Goal: Task Accomplishment & Management: Use online tool/utility

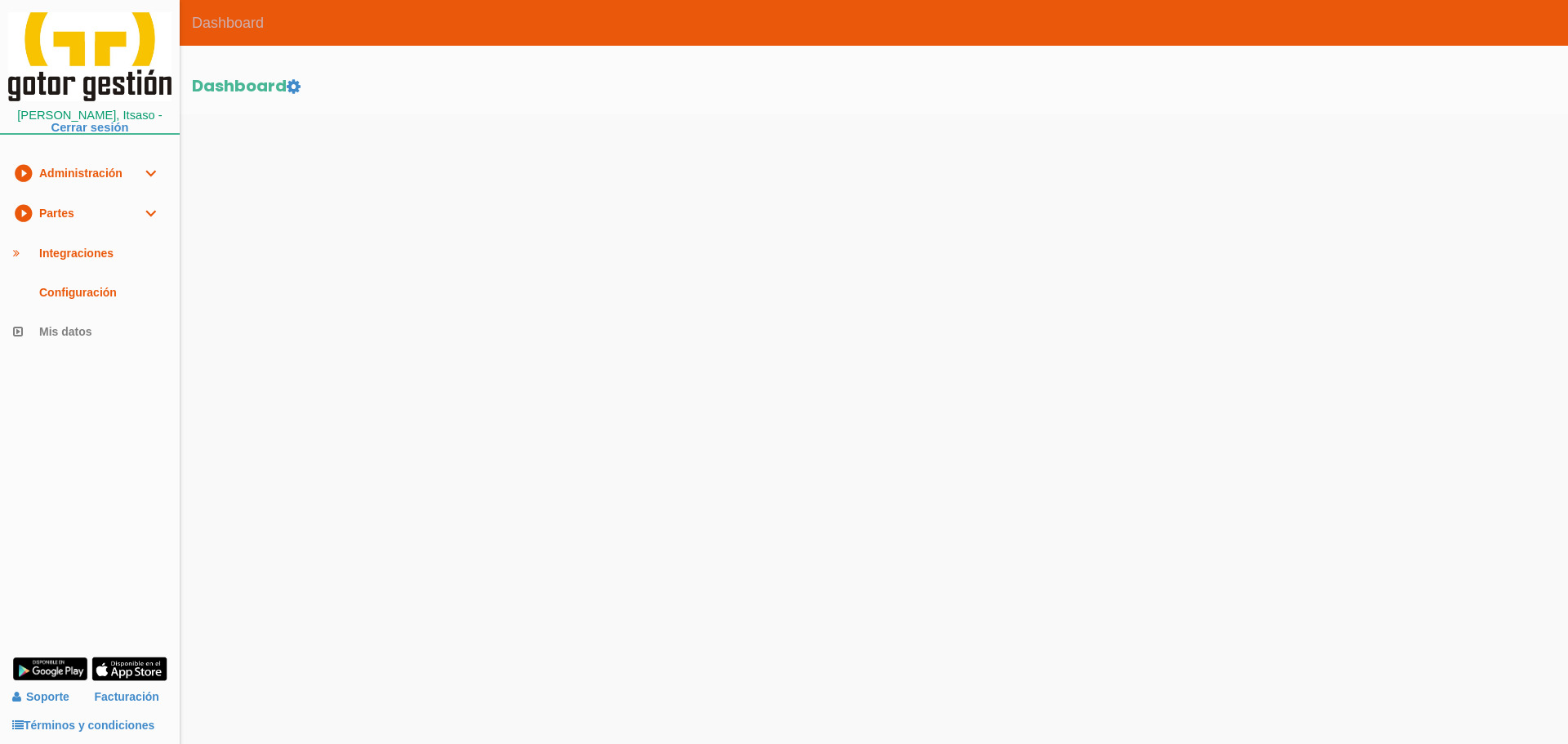
click at [90, 208] on link "play_circle_filled Partes expand_more" at bounding box center [90, 214] width 180 height 40
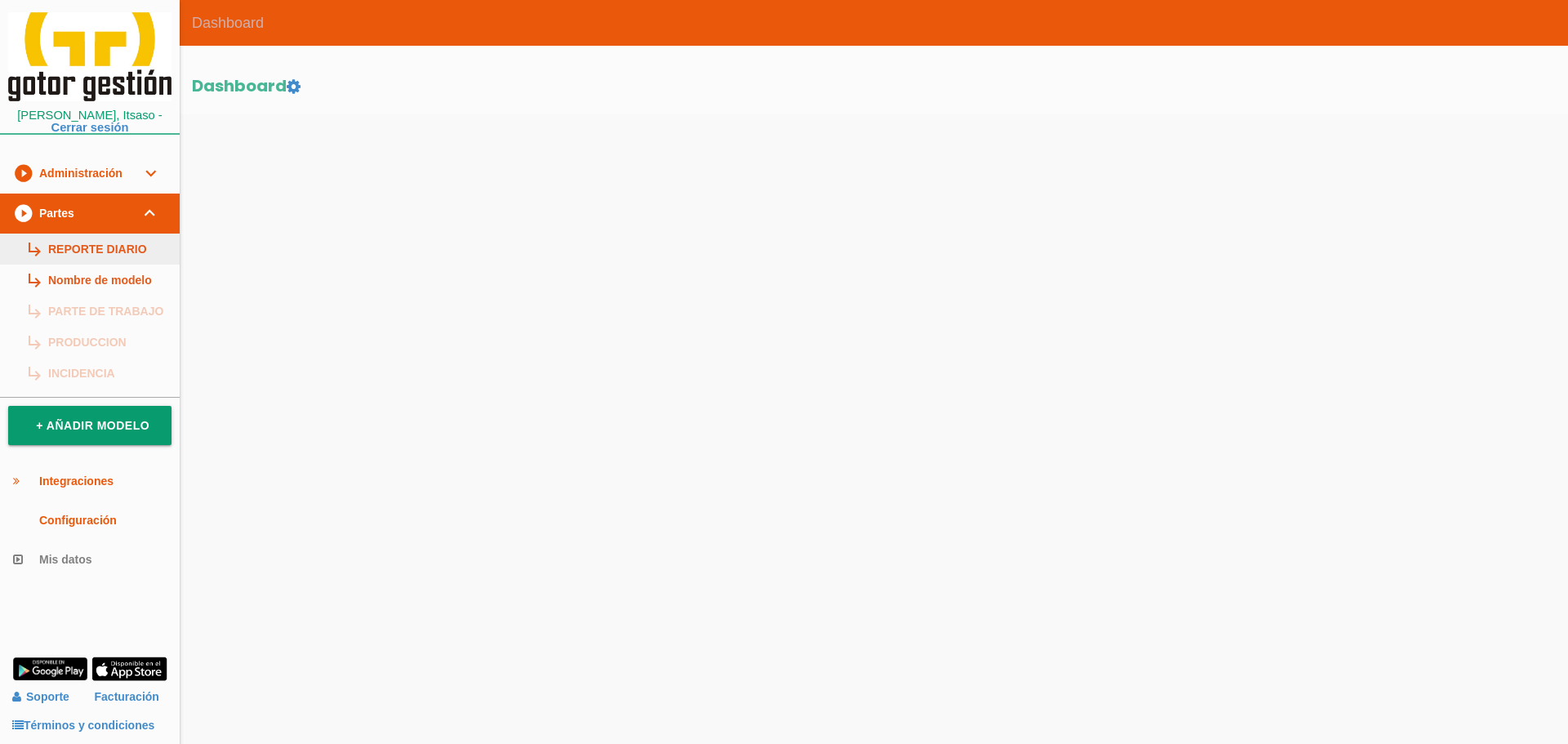
click at [67, 252] on link "subdirectory_arrow_right REPORTE DIARIO" at bounding box center [90, 249] width 180 height 31
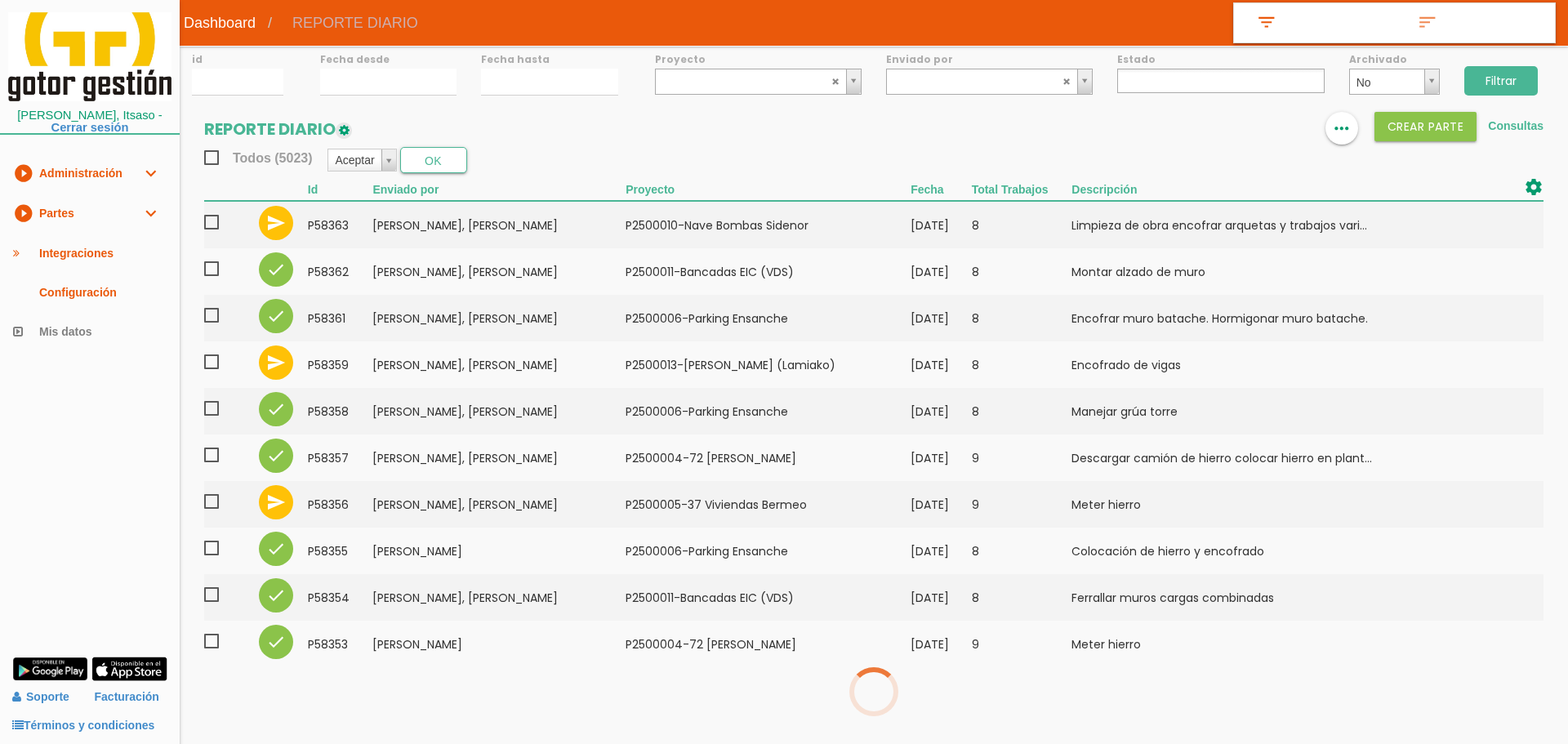
select select
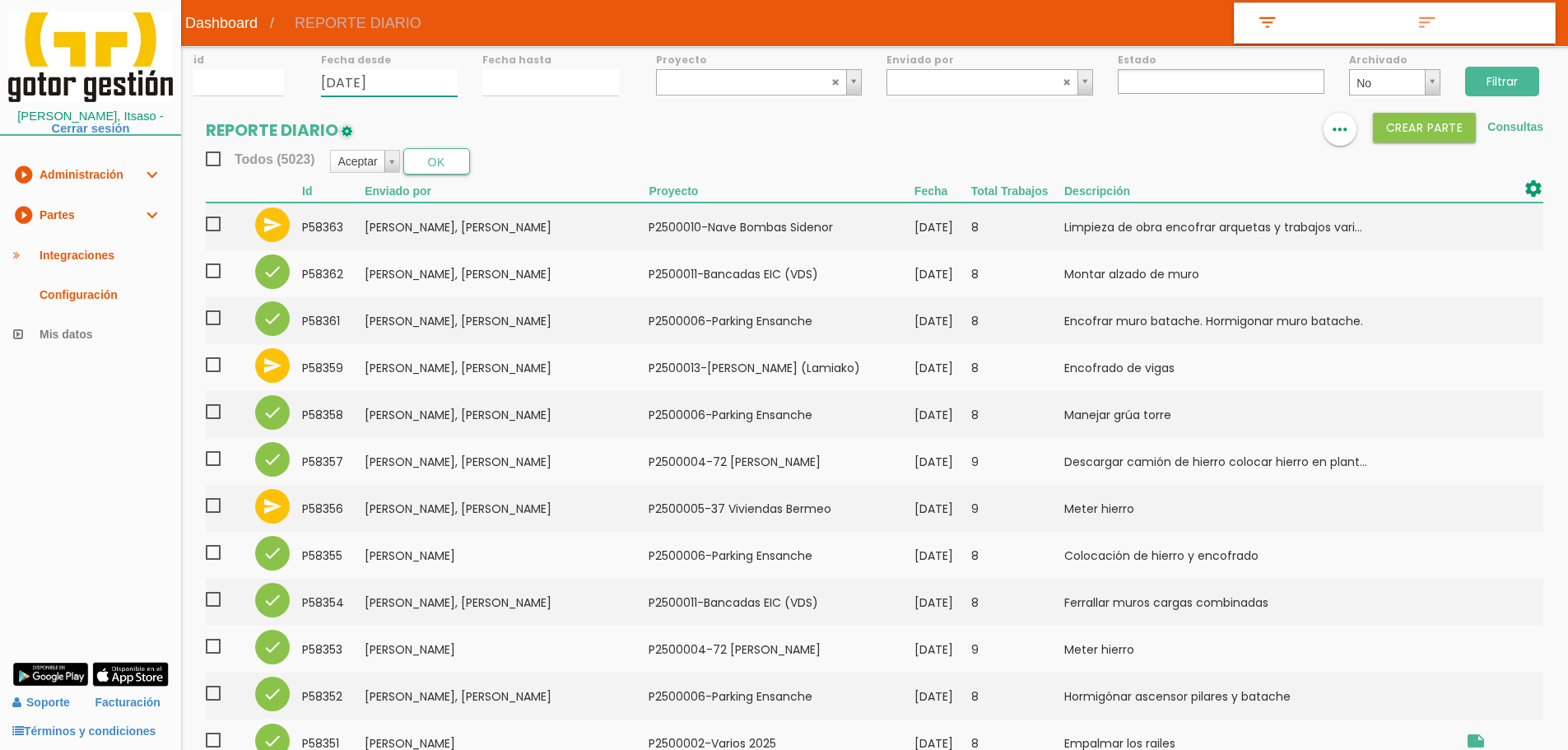
click at [361, 83] on input "[DATE]" at bounding box center [389, 82] width 136 height 27
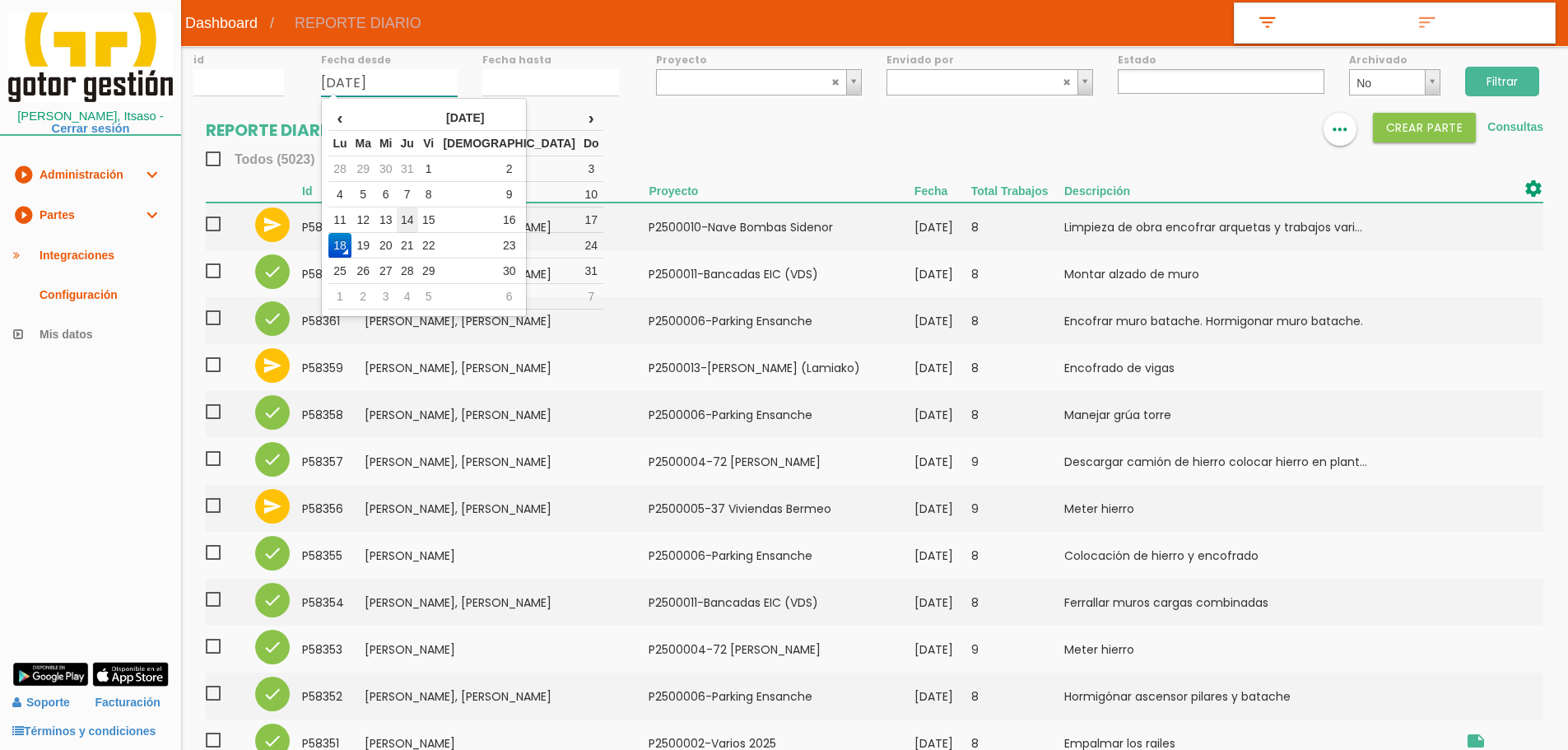
click at [418, 217] on td "14" at bounding box center [407, 220] width 22 height 26
type input "[DATE]"
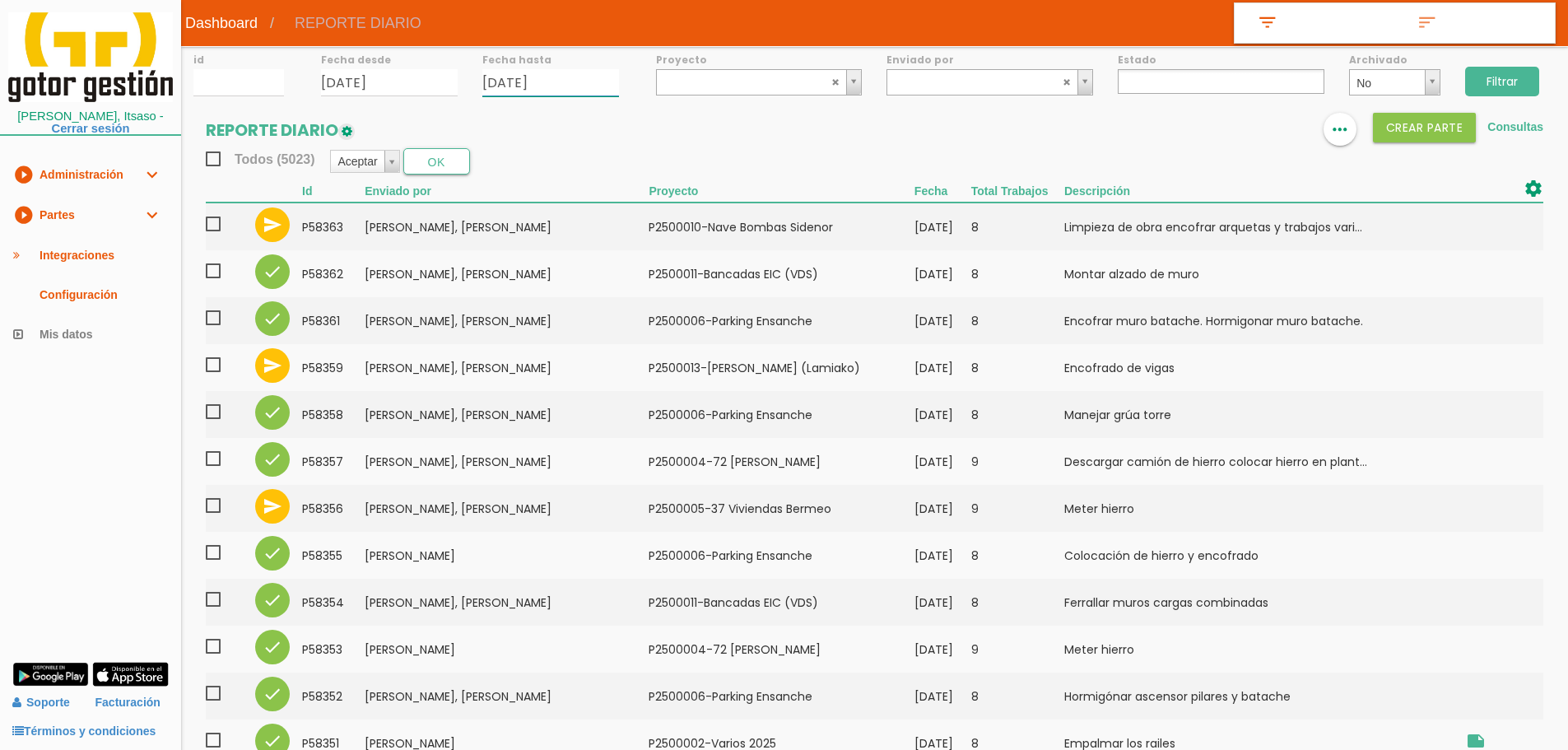
click at [529, 85] on input "18/08/2025" at bounding box center [550, 82] width 136 height 27
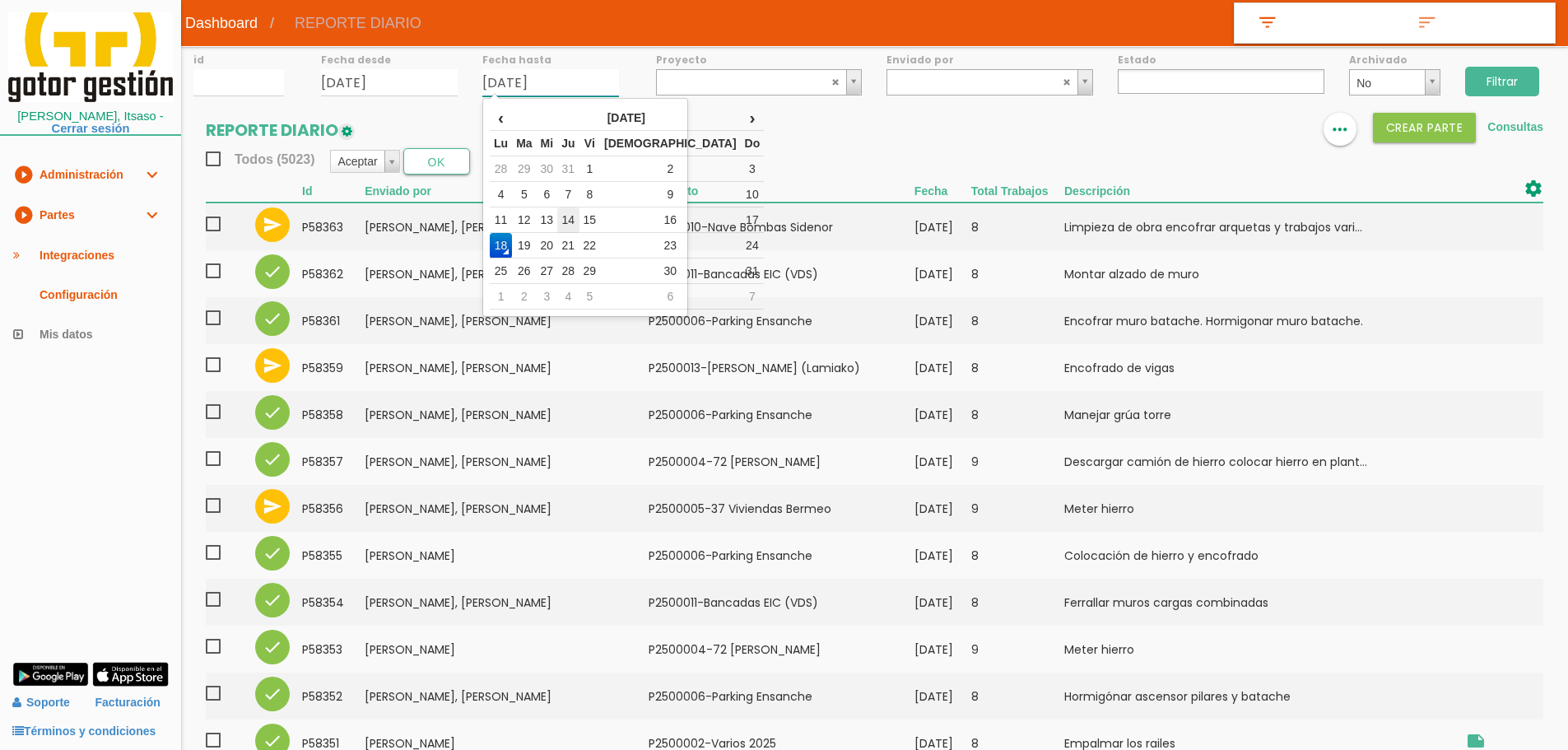
drag, startPoint x: 594, startPoint y: 216, endPoint x: 1159, endPoint y: 135, distance: 570.8
click at [578, 215] on td "14" at bounding box center [568, 220] width 22 height 26
type input "[DATE]"
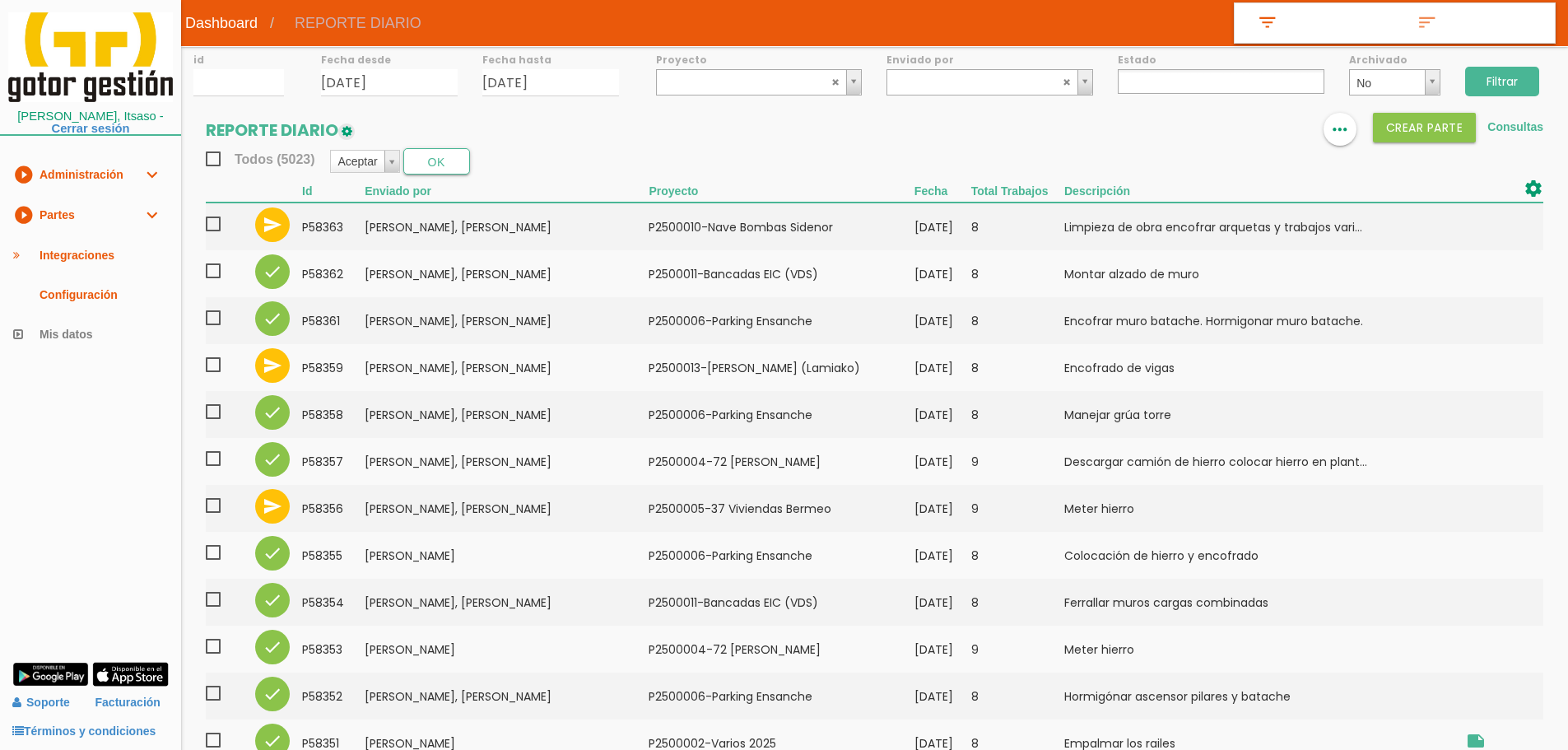
click at [1502, 87] on input "Filtrar" at bounding box center [1502, 81] width 74 height 30
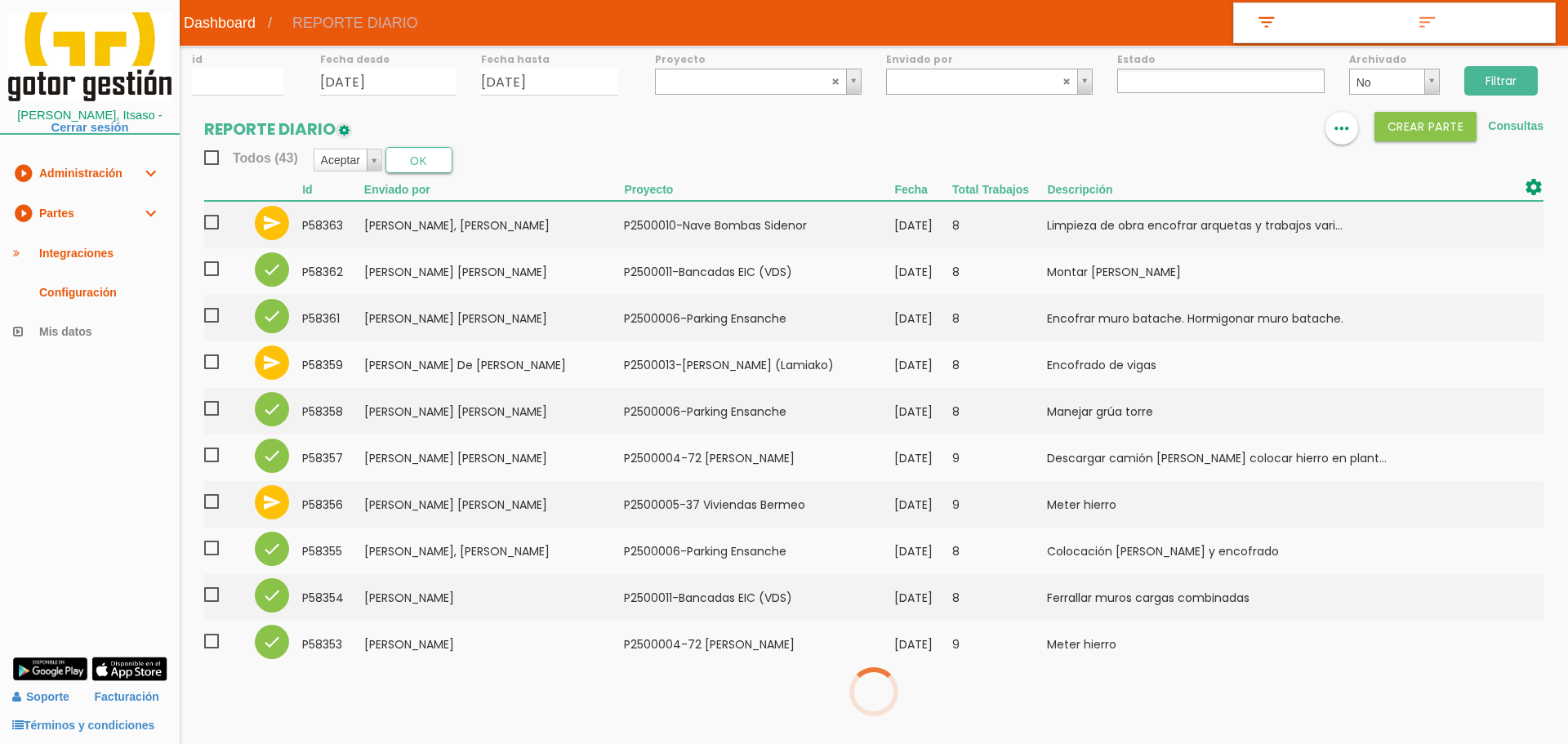
select select
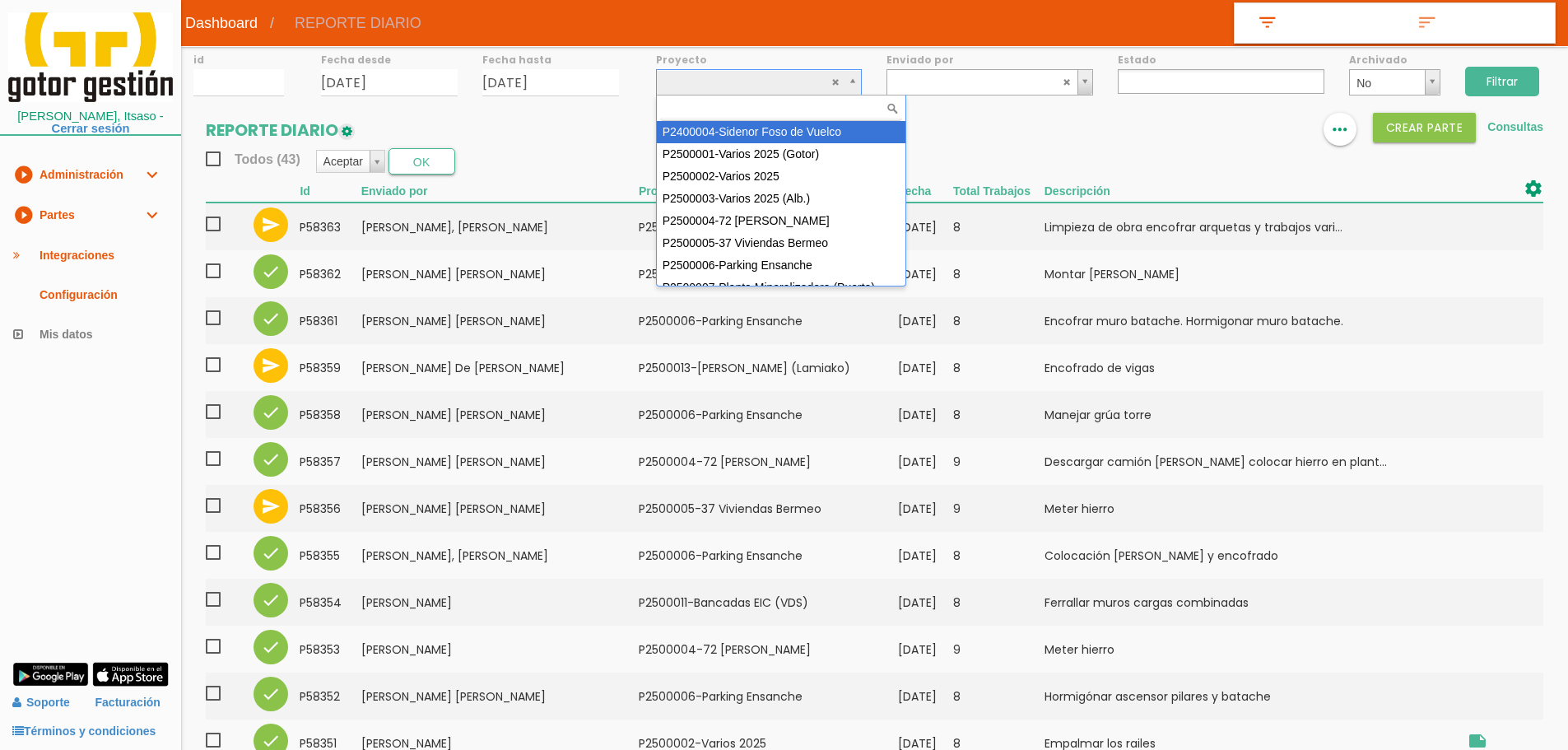
drag, startPoint x: 754, startPoint y: 72, endPoint x: 751, endPoint y: 86, distance: 14.3
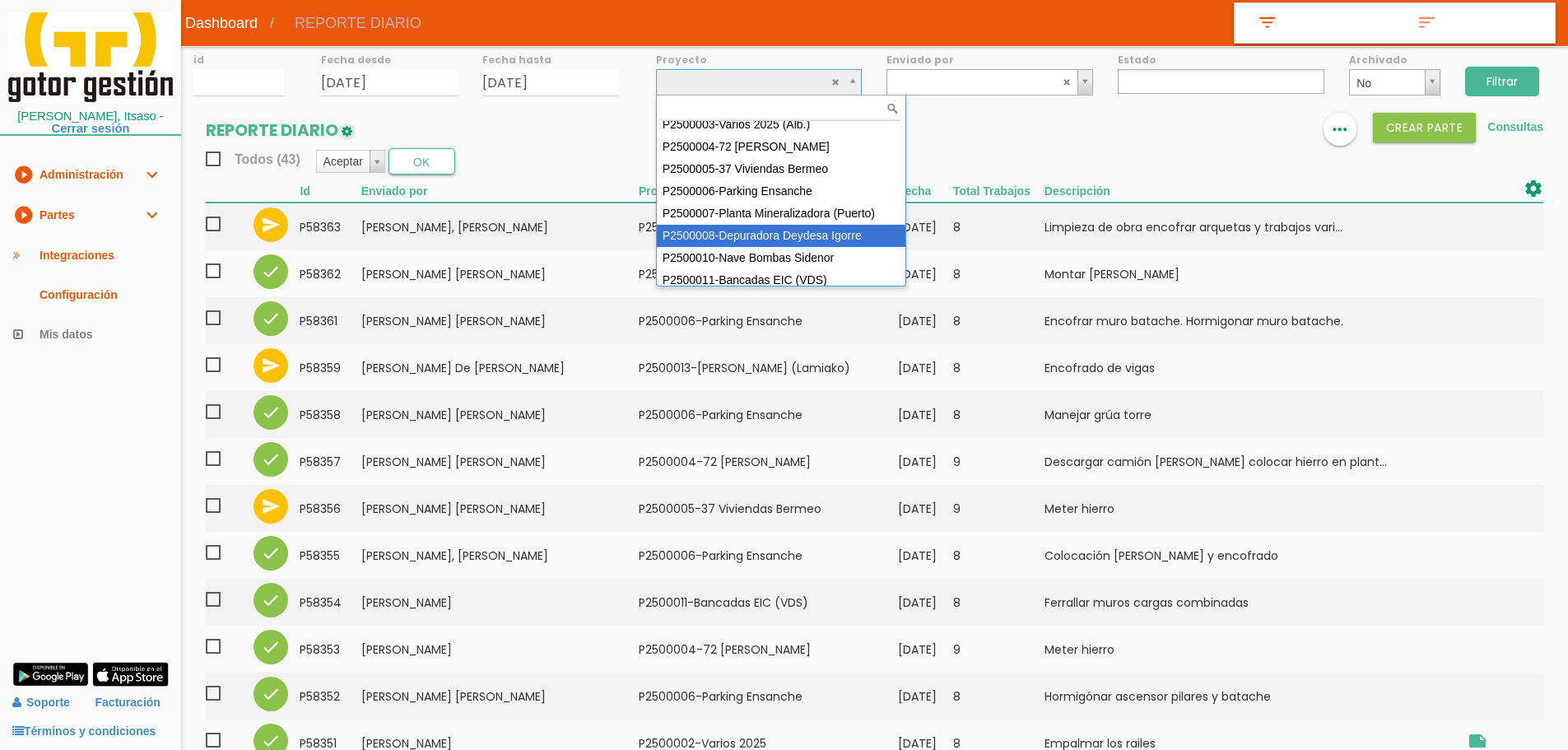
scroll to position [146, 0]
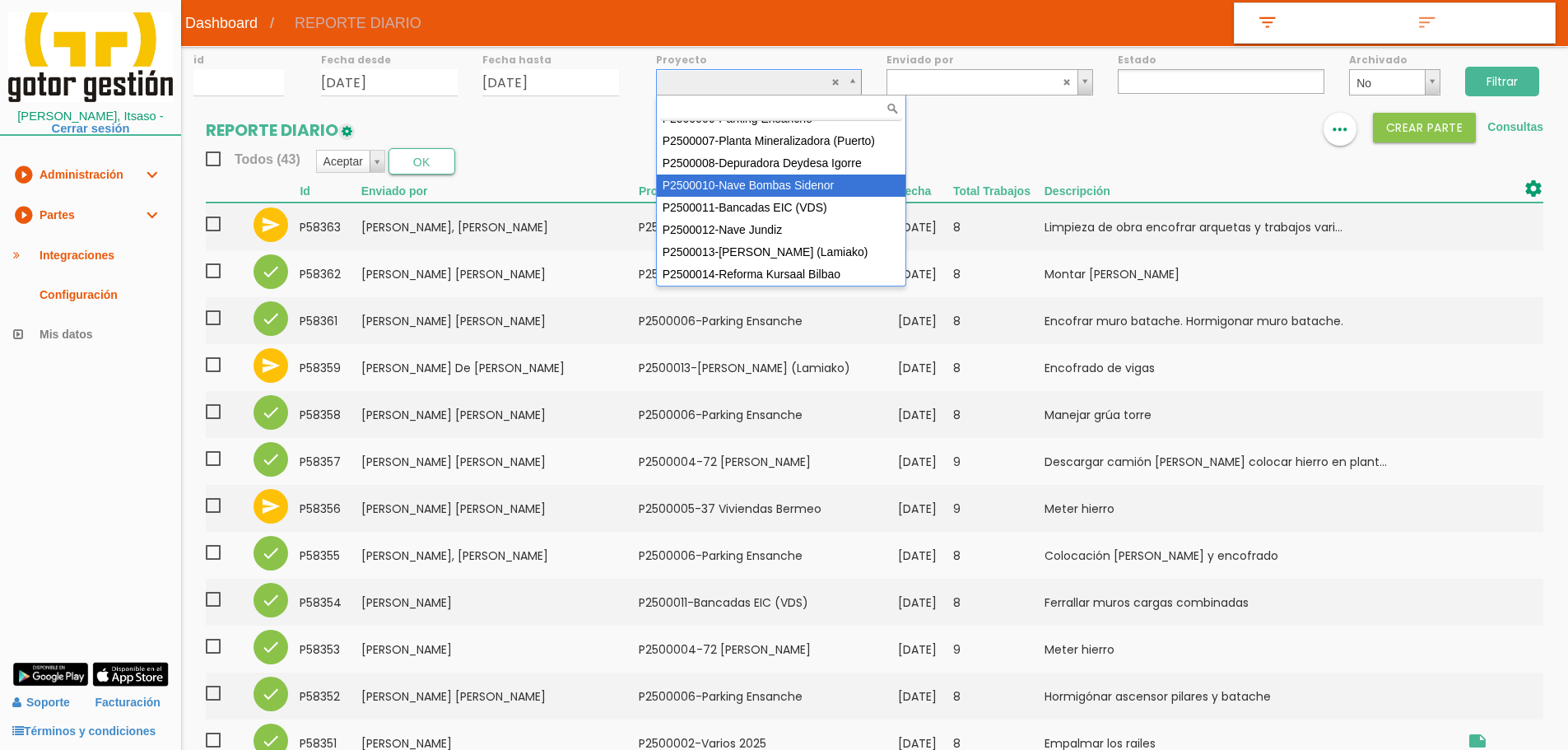
select select "92"
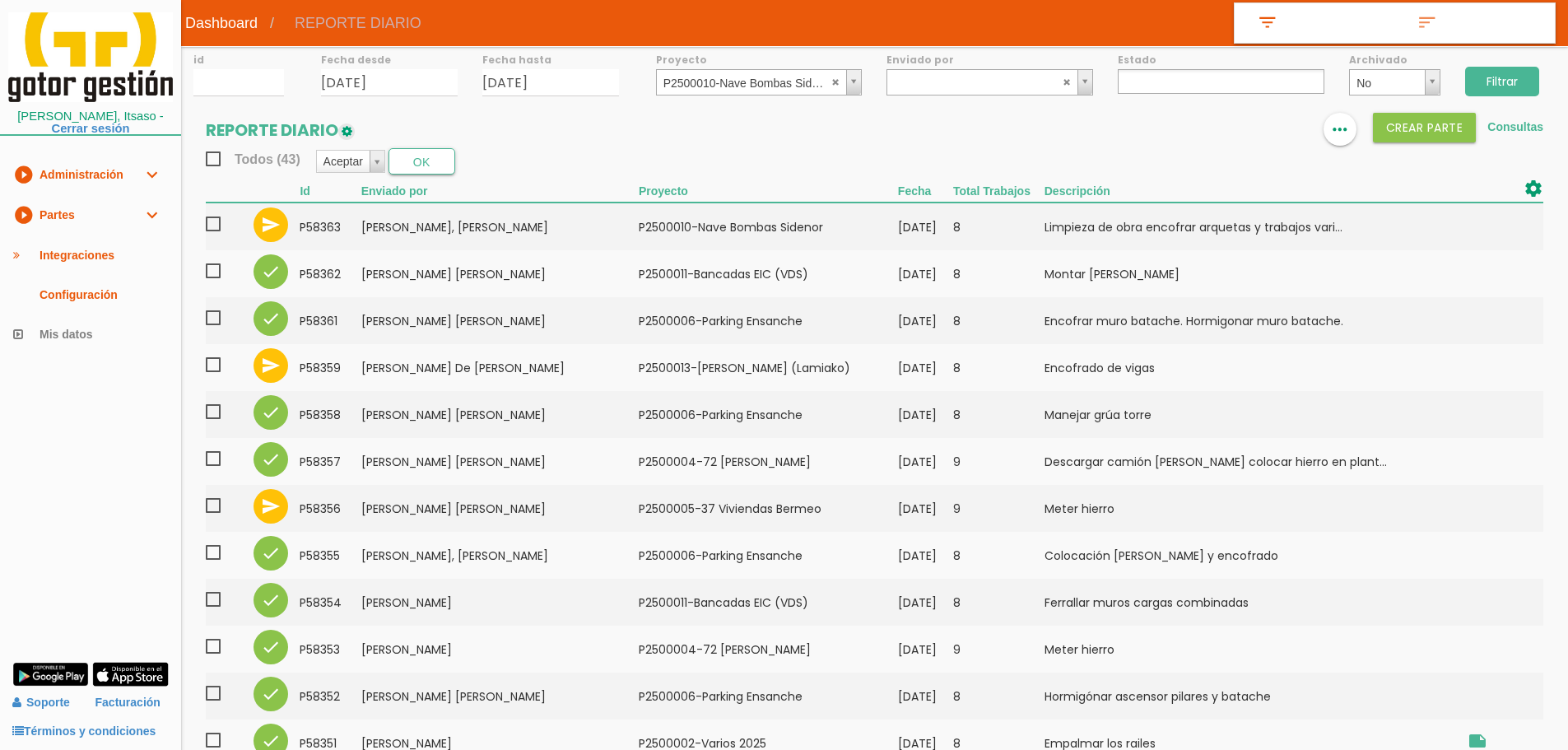
click at [1505, 76] on input "Filtrar" at bounding box center [1502, 81] width 74 height 30
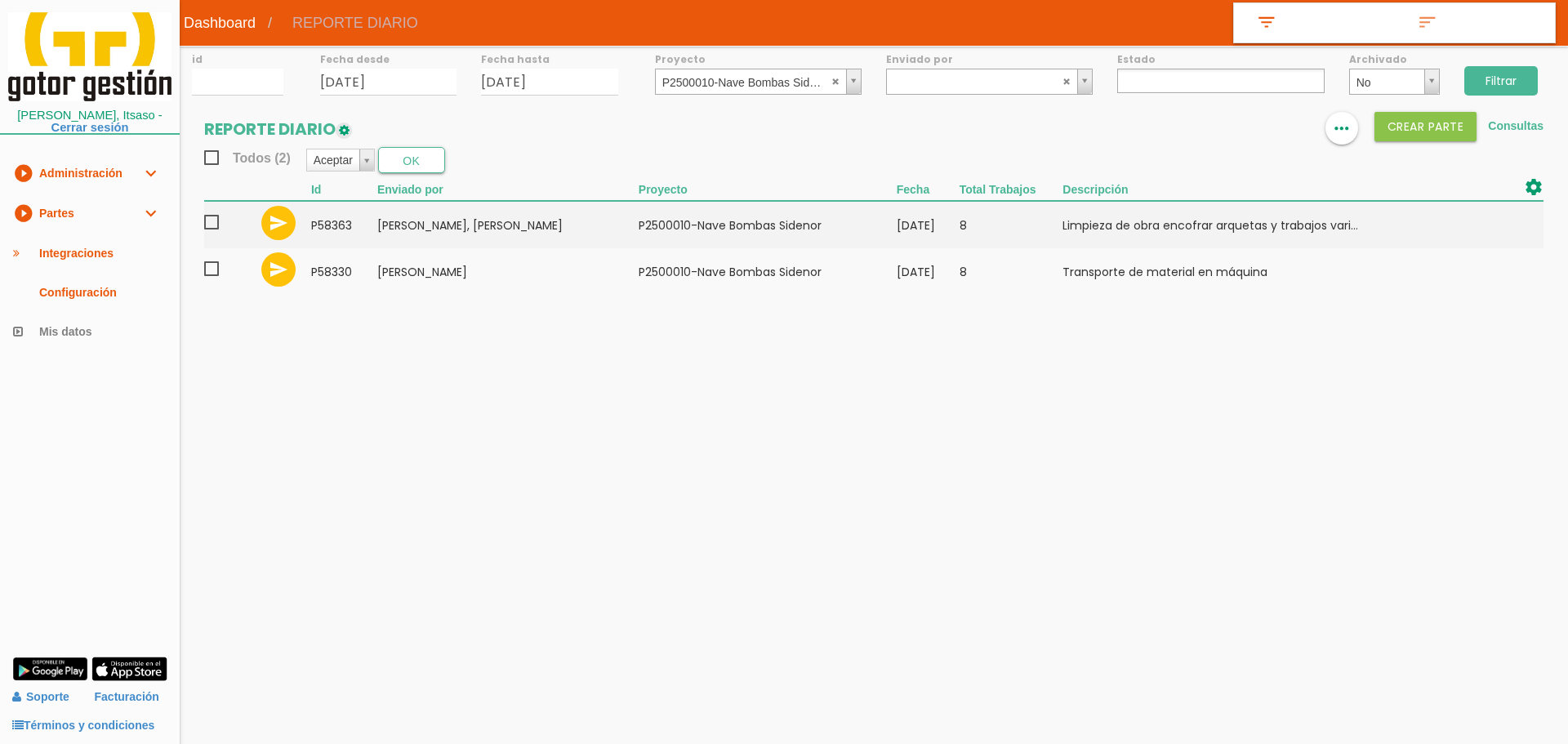
select select
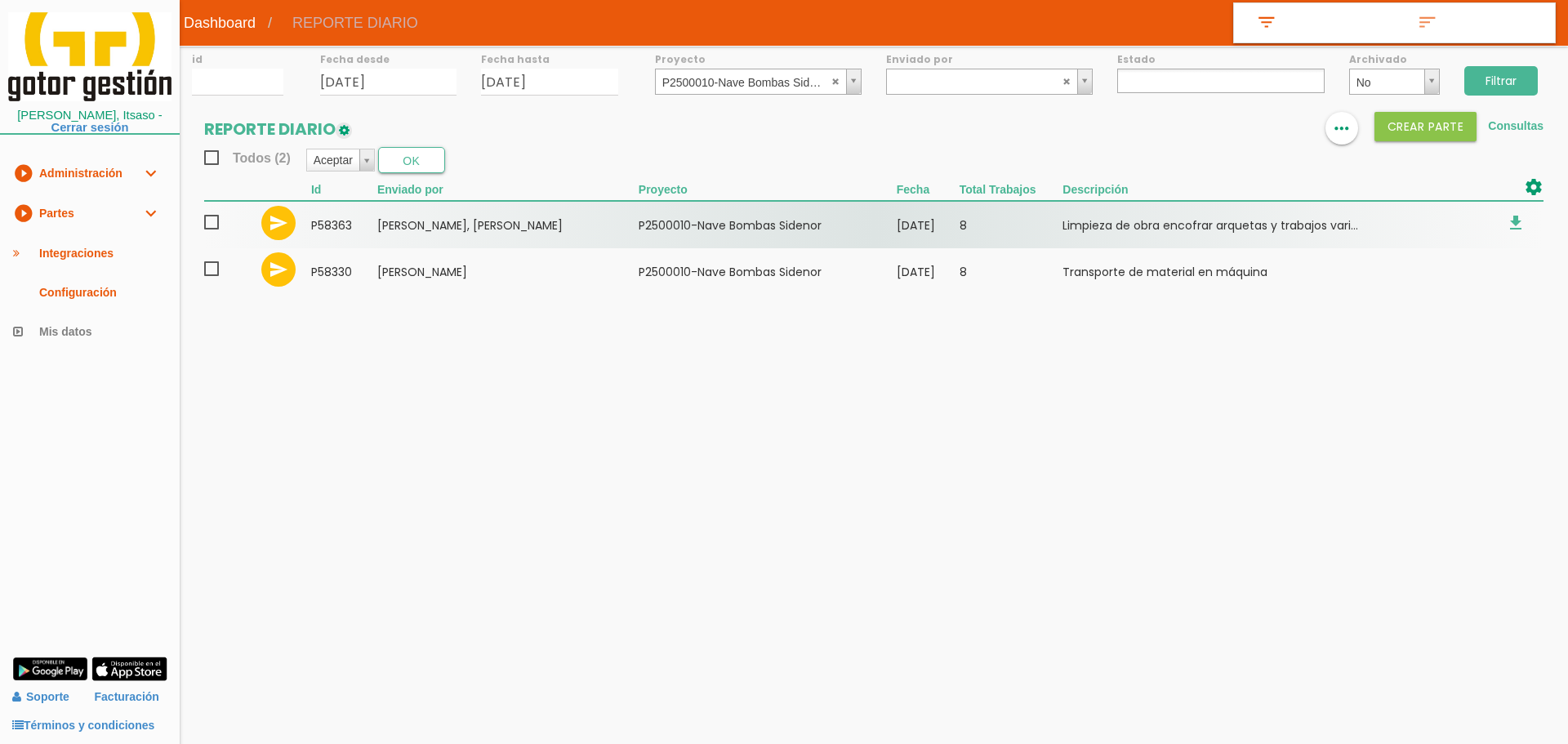
click at [218, 222] on span at bounding box center [219, 222] width 29 height 21
click at [0, 0] on input "checkbox" at bounding box center [0, 0] width 0 height 0
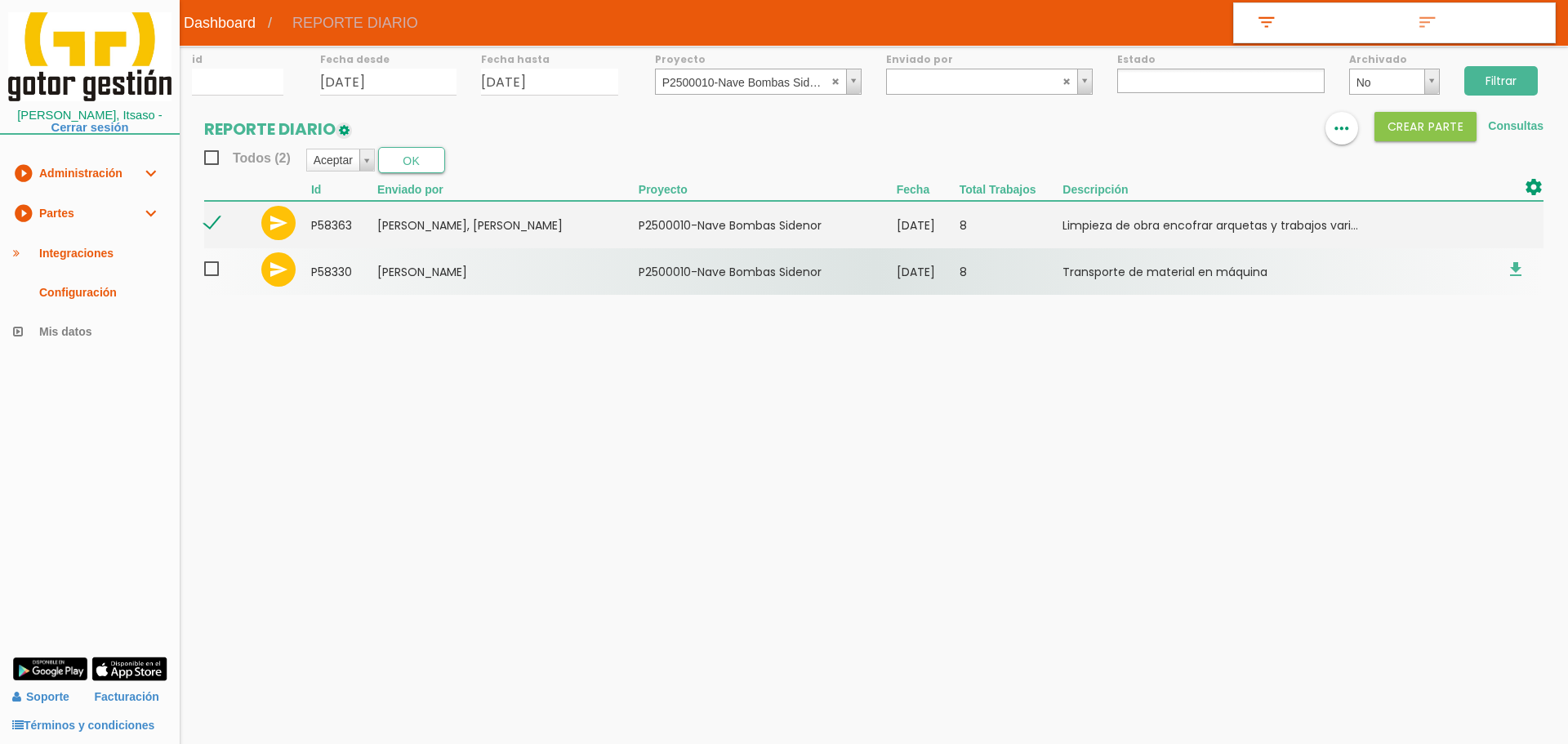
drag, startPoint x: 207, startPoint y: 274, endPoint x: 242, endPoint y: 252, distance: 41.3
click at [208, 274] on span at bounding box center [219, 269] width 29 height 21
click at [0, 0] on input "checkbox" at bounding box center [0, 0] width 0 height 0
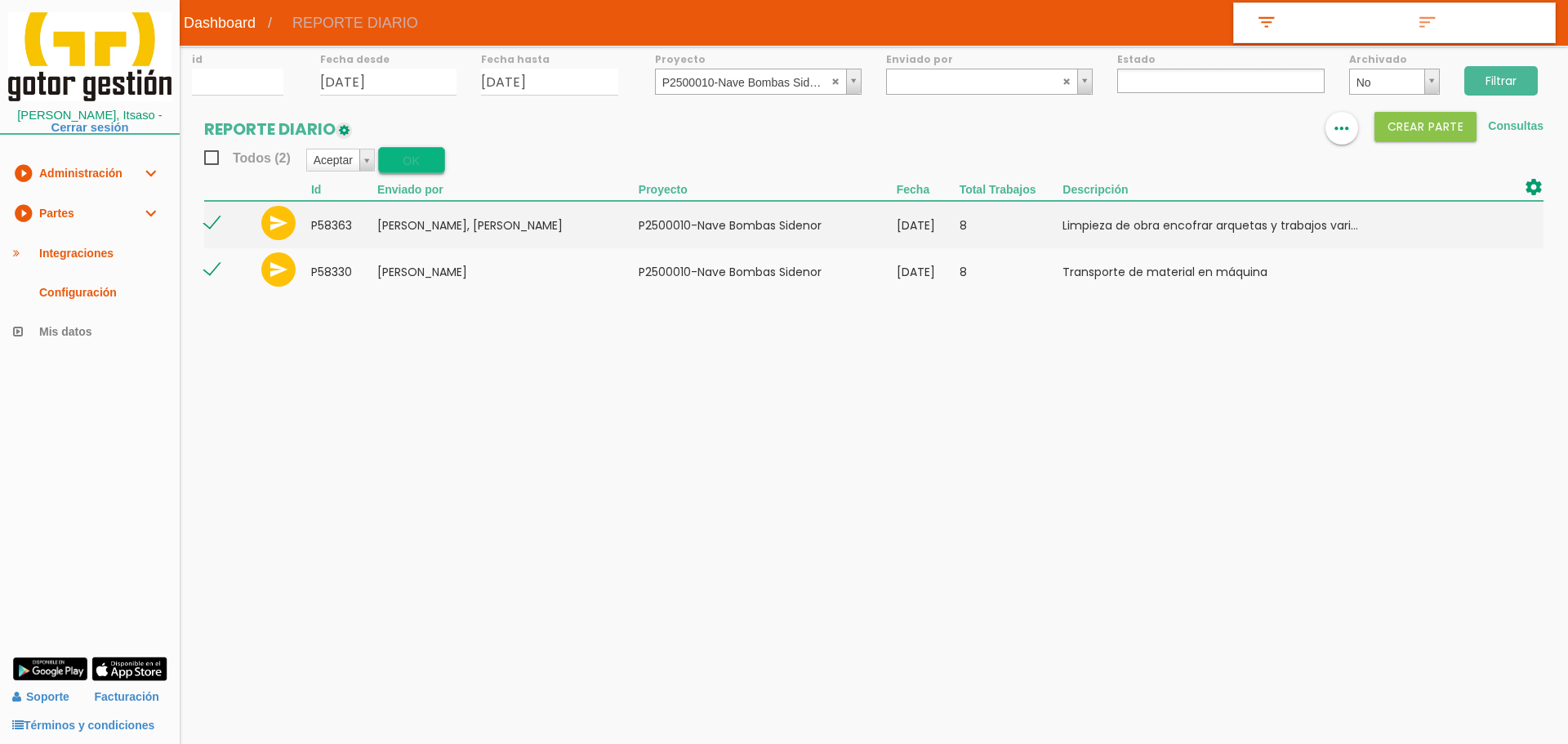
click at [399, 152] on button "OK" at bounding box center [412, 160] width 67 height 26
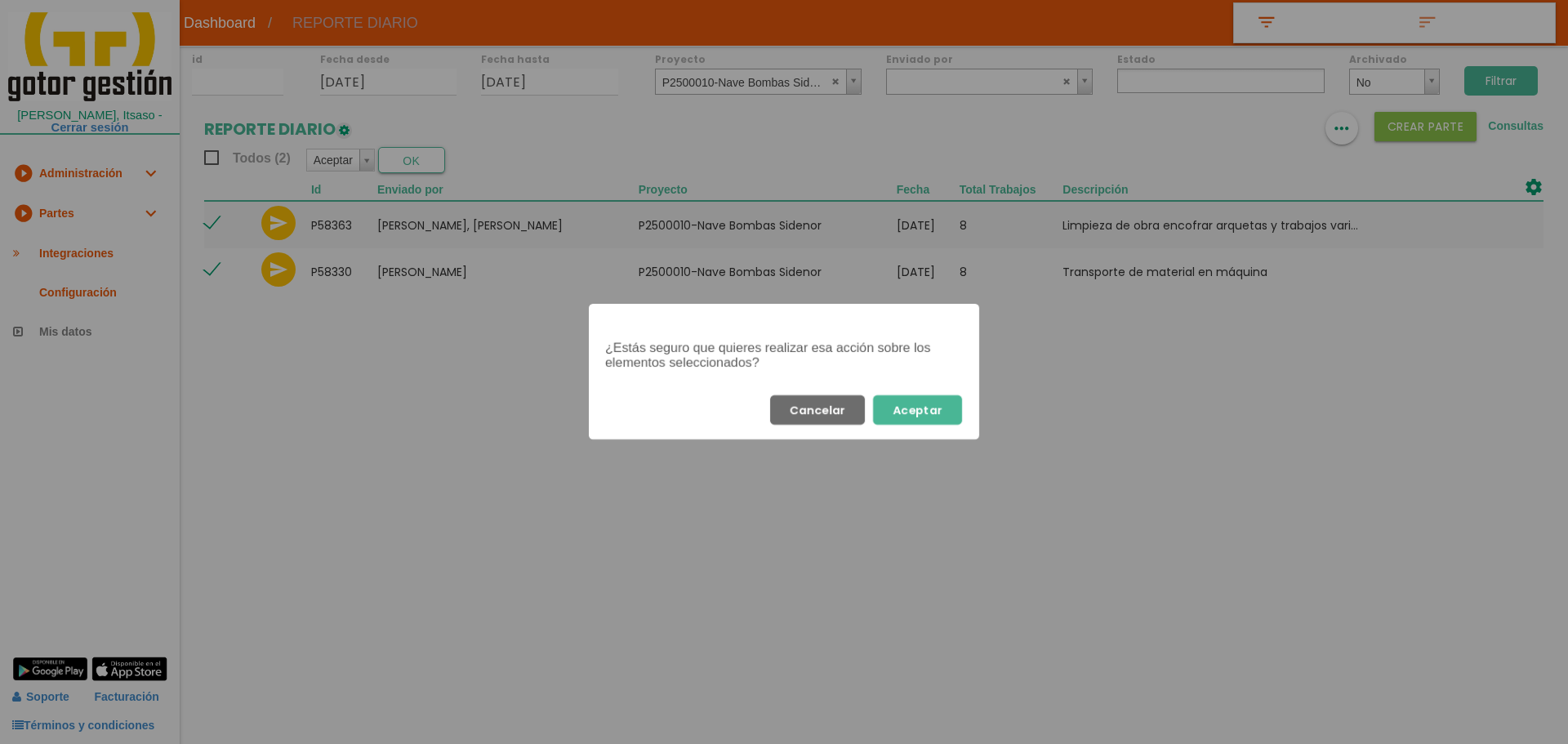
click at [948, 412] on button "Aceptar" at bounding box center [918, 410] width 89 height 30
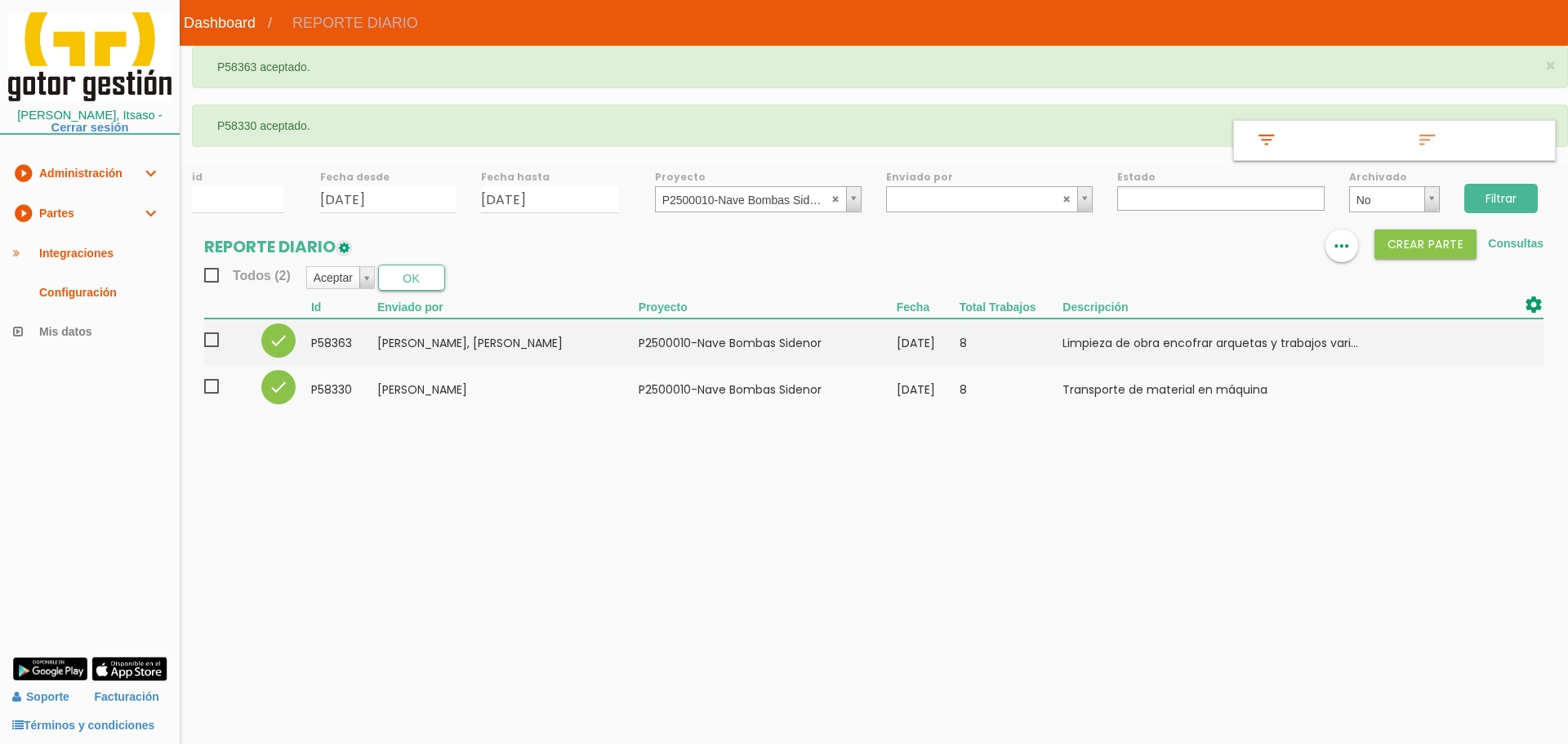
select select
click at [840, 198] on abbr at bounding box center [836, 199] width 10 height 10
drag, startPoint x: 1502, startPoint y: 197, endPoint x: 1264, endPoint y: 181, distance: 238.5
click at [1503, 196] on input "Filtrar" at bounding box center [1501, 199] width 73 height 30
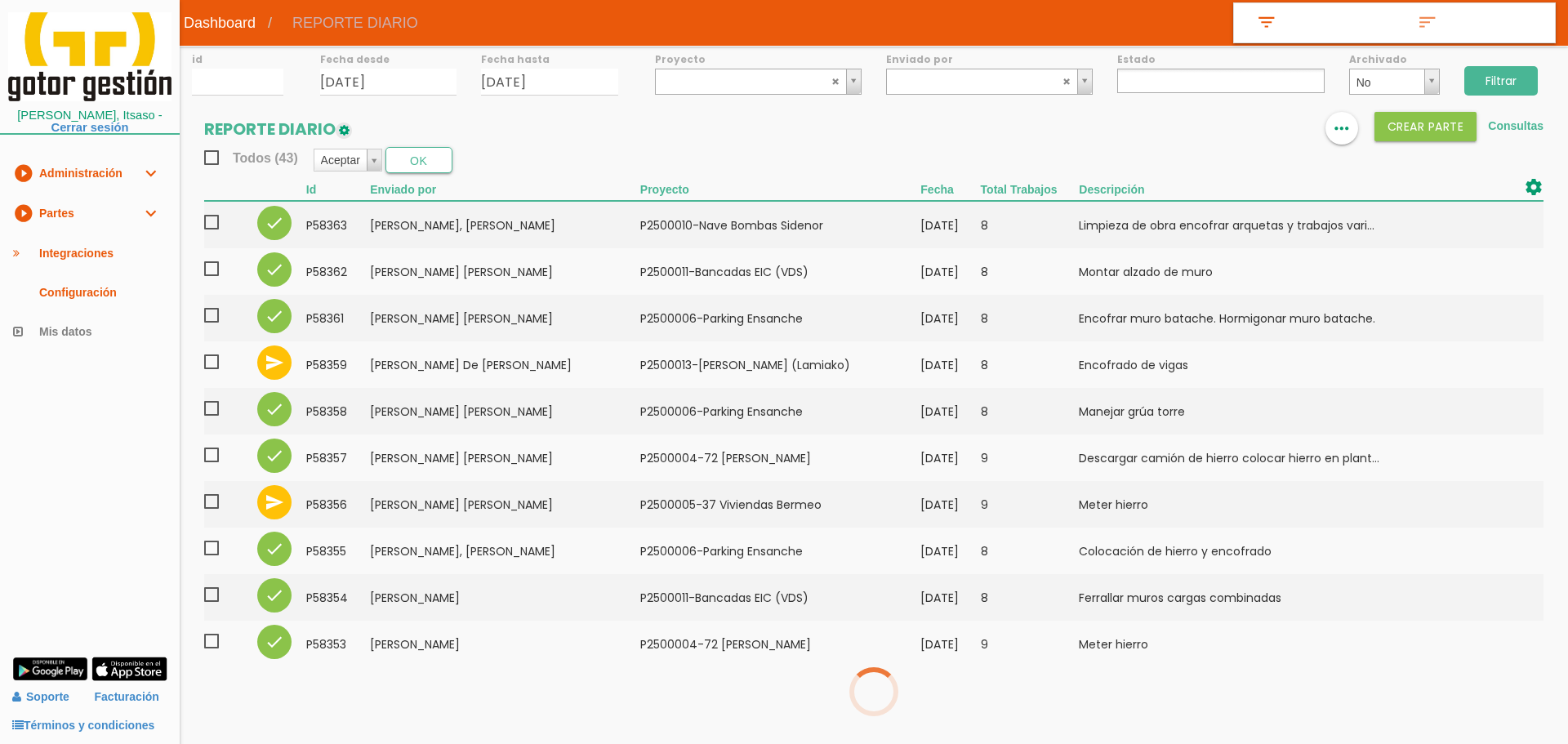
select select
